Goal: Task Accomplishment & Management: Manage account settings

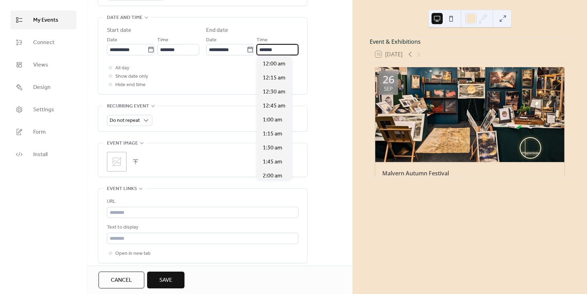
scroll to position [895, 0]
click at [262, 49] on input "*******" at bounding box center [278, 49] width 42 height 11
type input "*******"
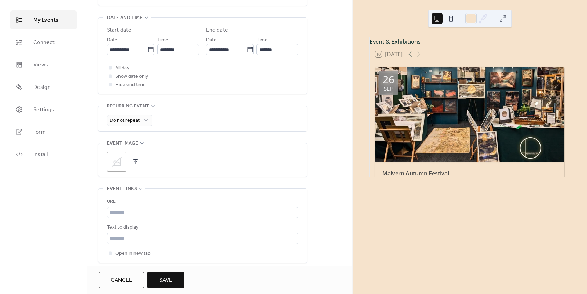
click at [234, 74] on div "All day Show date only Hide end time" at bounding box center [203, 76] width 192 height 25
click at [135, 162] on button "button" at bounding box center [136, 162] width 10 height 10
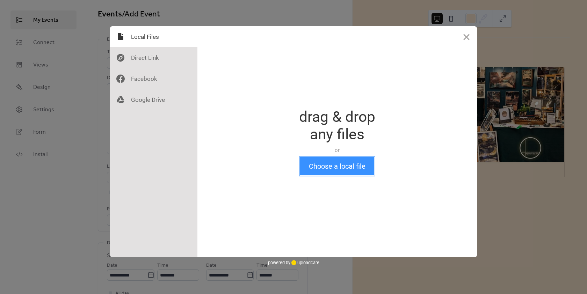
click at [353, 168] on button "Choose a local file" at bounding box center [337, 166] width 74 height 18
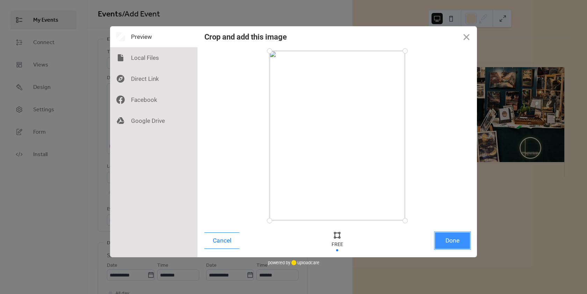
click at [458, 242] on button "Done" at bounding box center [452, 240] width 35 height 16
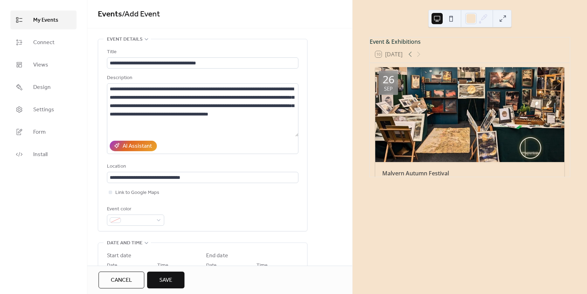
scroll to position [254, 0]
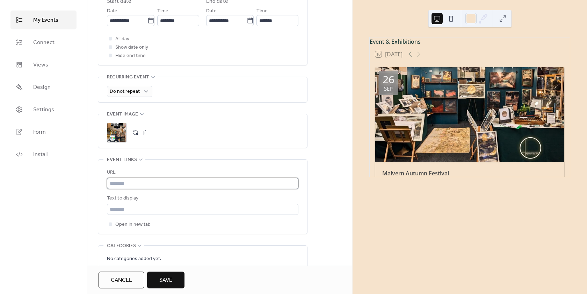
click at [143, 184] on input "text" at bounding box center [203, 183] width 192 height 11
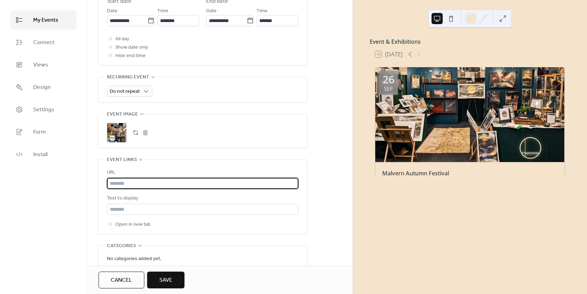
paste input "**********"
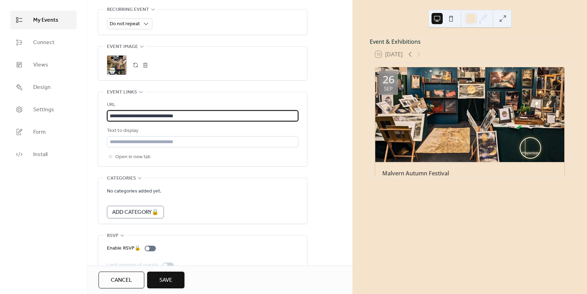
scroll to position [340, 0]
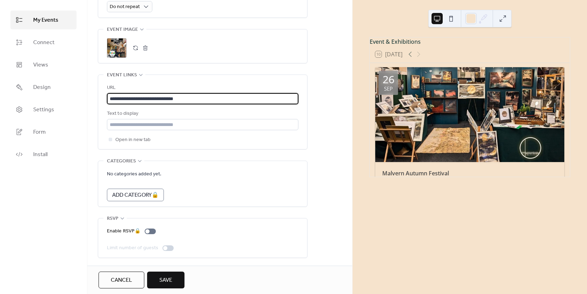
type input "**********"
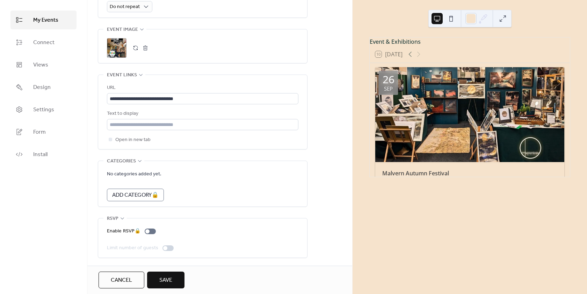
click at [169, 283] on span "Save" at bounding box center [165, 280] width 13 height 8
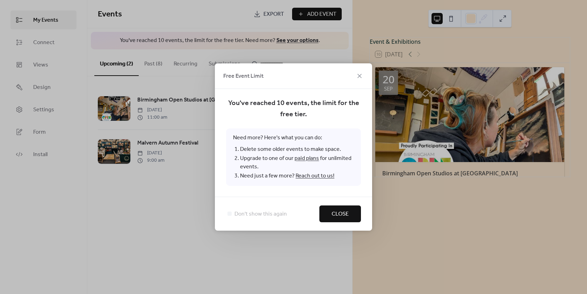
click at [359, 213] on button "Close" at bounding box center [341, 213] width 42 height 17
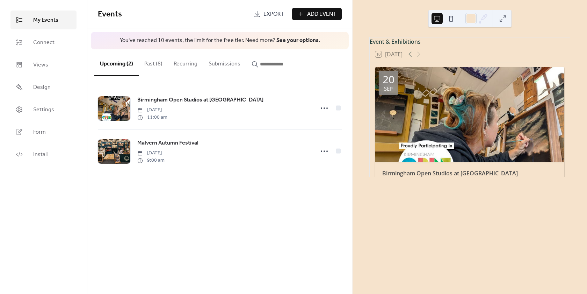
click at [152, 66] on button "Past (8)" at bounding box center [153, 62] width 29 height 26
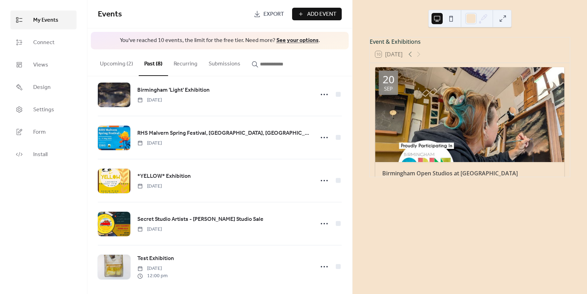
scroll to position [148, 0]
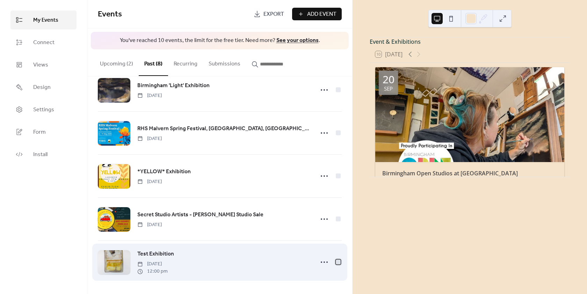
click at [337, 263] on div at bounding box center [338, 261] width 5 height 5
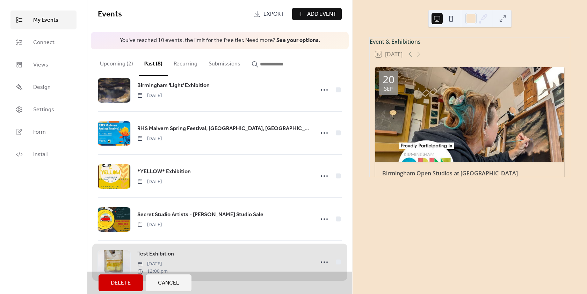
click at [121, 283] on span "Delete" at bounding box center [121, 283] width 20 height 8
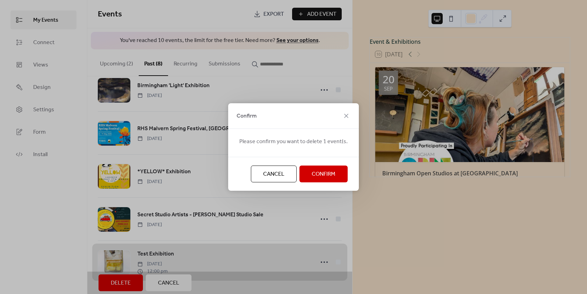
click at [336, 177] on button "Confirm" at bounding box center [324, 173] width 48 height 17
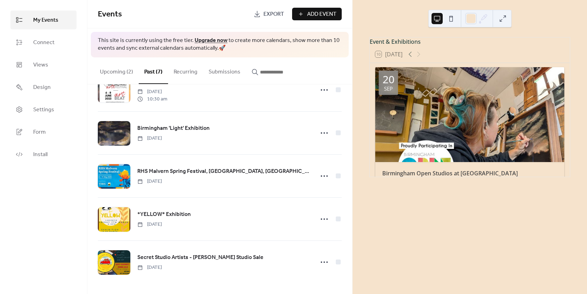
scroll to position [113, 0]
click at [336, 177] on div at bounding box center [338, 175] width 5 height 5
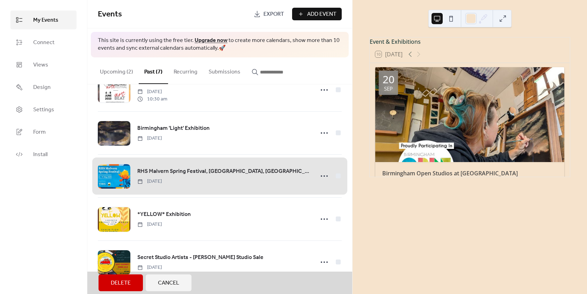
click at [335, 176] on div "RHS Malvern Spring Festival, [GEOGRAPHIC_DATA], [GEOGRAPHIC_DATA] Showground [D…" at bounding box center [220, 175] width 244 height 43
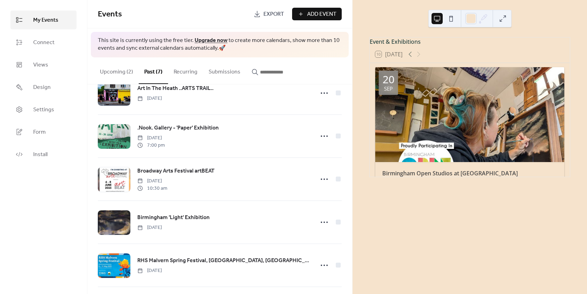
scroll to position [0, 0]
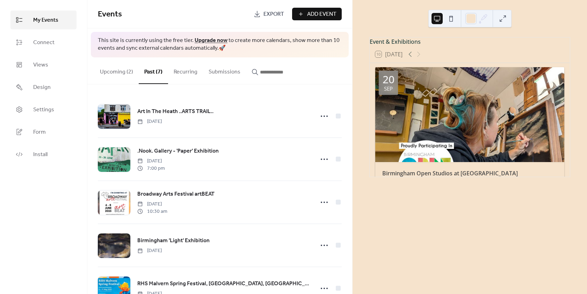
click at [504, 20] on button at bounding box center [503, 18] width 11 height 11
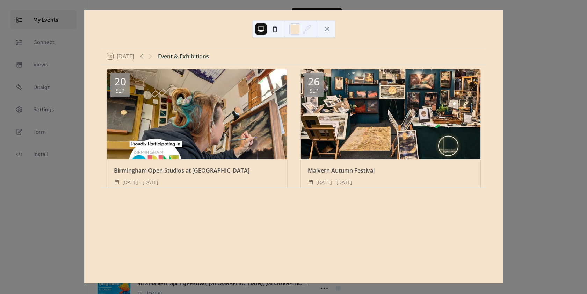
click at [329, 29] on button at bounding box center [326, 28] width 11 height 11
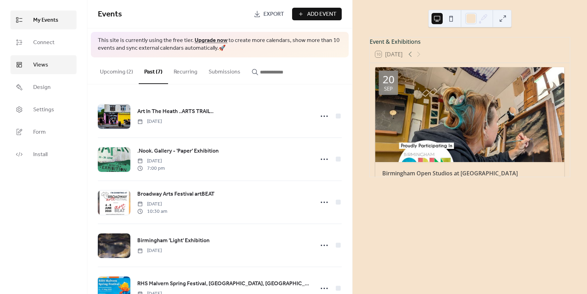
click at [58, 66] on link "Views" at bounding box center [43, 64] width 66 height 19
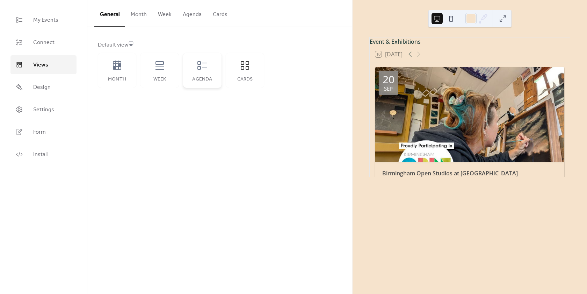
click at [206, 73] on div "Agenda" at bounding box center [202, 70] width 38 height 35
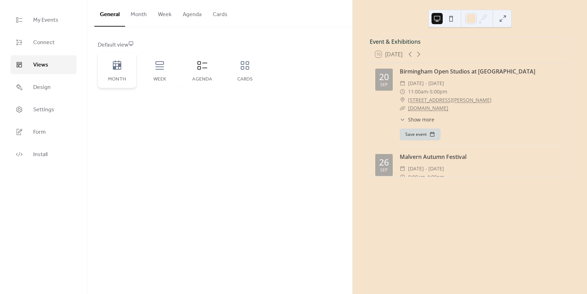
click at [119, 74] on div "Month" at bounding box center [117, 70] width 38 height 35
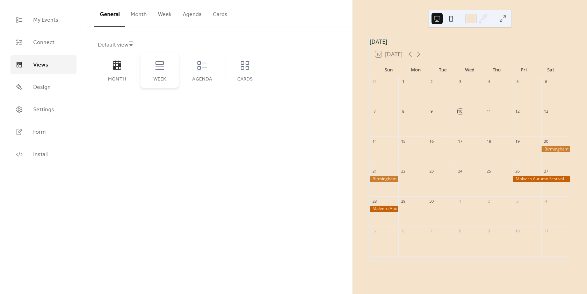
click at [171, 75] on div "Week" at bounding box center [160, 70] width 38 height 35
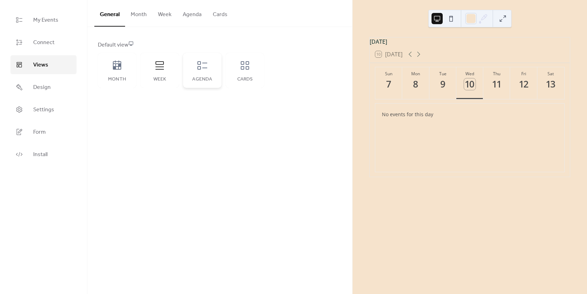
click at [207, 66] on icon at bounding box center [202, 65] width 11 height 11
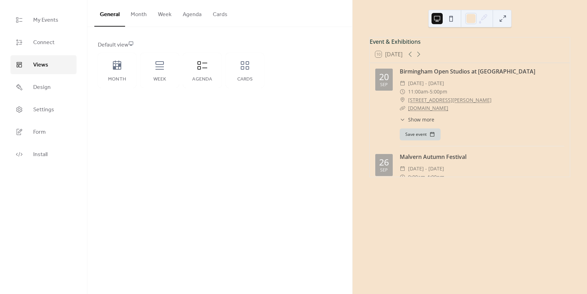
click at [403, 122] on icon at bounding box center [403, 120] width 6 height 6
